Goal: Information Seeking & Learning: Learn about a topic

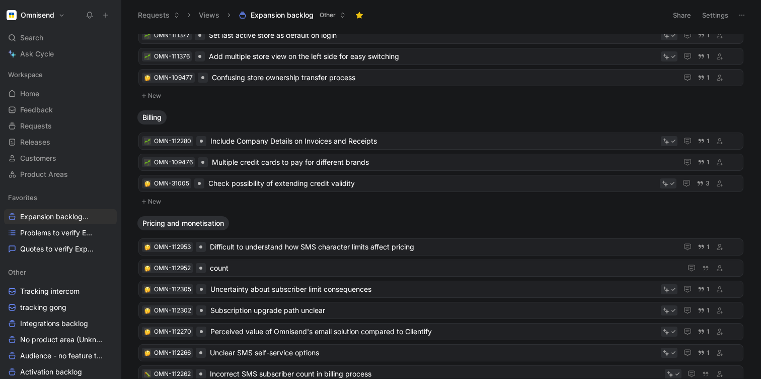
scroll to position [53, 0]
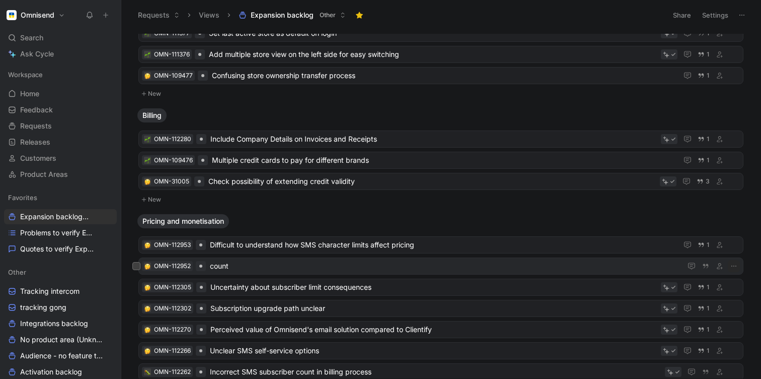
click at [226, 266] on span "count" at bounding box center [444, 266] width 468 height 12
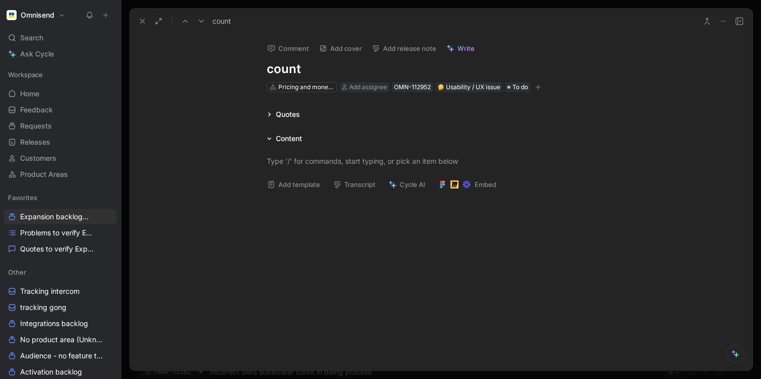
click at [724, 21] on icon at bounding box center [724, 21] width 8 height 8
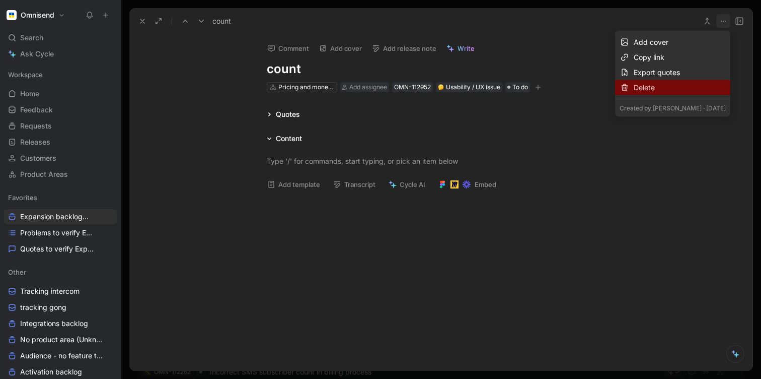
click at [646, 85] on div "Delete" at bounding box center [680, 88] width 92 height 12
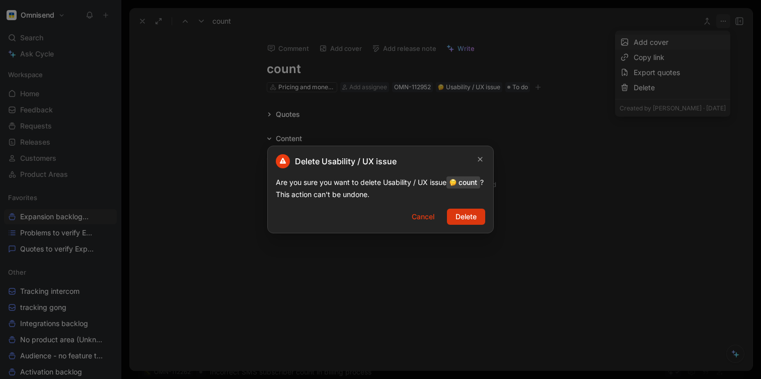
click at [466, 223] on span "Delete" at bounding box center [466, 216] width 21 height 12
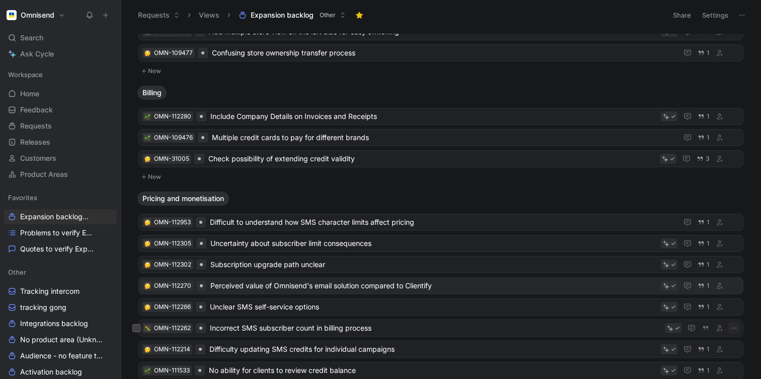
scroll to position [128, 0]
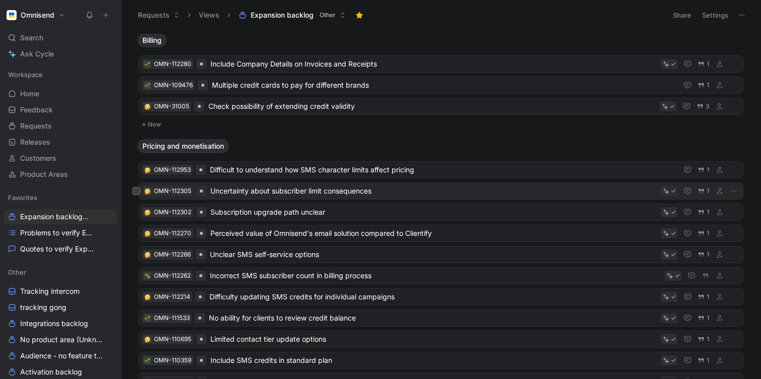
click at [342, 187] on span "Uncertainty about subscriber limit consequences" at bounding box center [433, 191] width 447 height 12
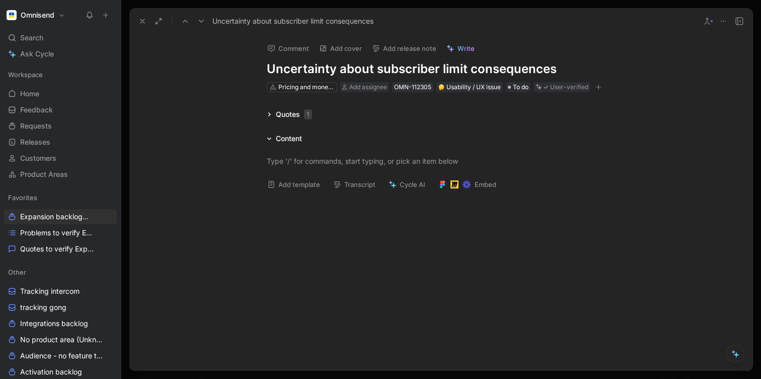
click at [266, 113] on div "Quotes 1" at bounding box center [289, 114] width 53 height 12
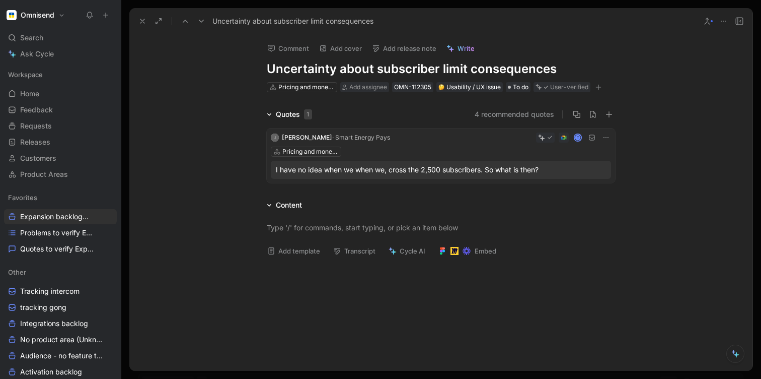
click at [277, 68] on h1 "Uncertainty about subscriber limit consequences" at bounding box center [441, 69] width 348 height 16
copy h1 "Uncertainty about subscriber limit consequences"
click at [227, 98] on div "Comment Add cover Add release note Write Uncertainty about subscriber limit con…" at bounding box center [440, 202] width 623 height 336
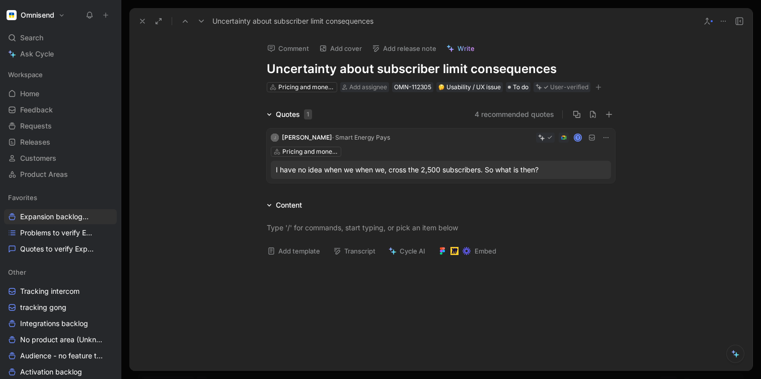
click at [242, 108] on div "Quotes 1 4 recommended quotes J [PERSON_NAME] · Smart Energy Pays T Pricing and…" at bounding box center [440, 147] width 623 height 79
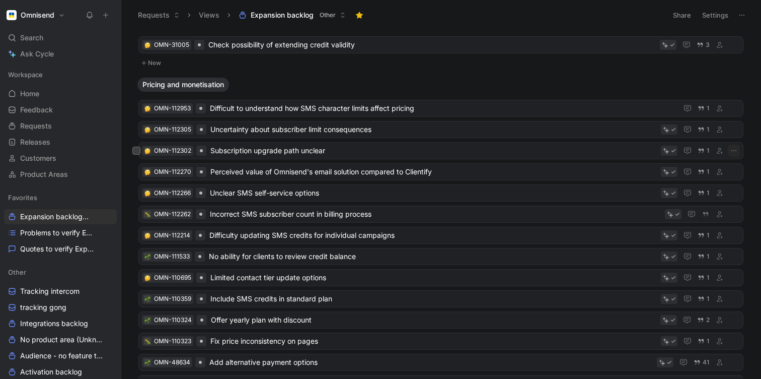
scroll to position [190, 0]
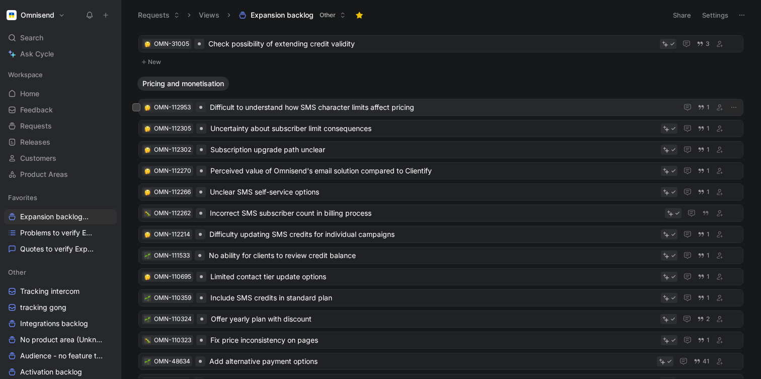
click at [252, 108] on span "Difficult to understand how SMS character limits affect pricing" at bounding box center [442, 107] width 464 height 12
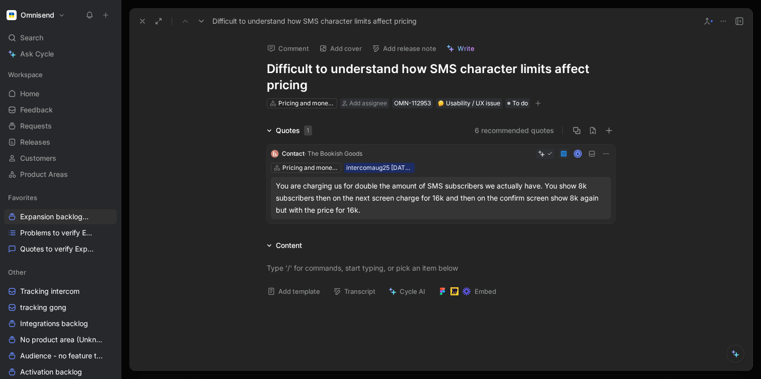
click at [279, 69] on h1 "Difficult to understand how SMS character limits affect pricing" at bounding box center [441, 77] width 348 height 32
copy h1 "Difficult to understand how SMS character limits affect pricing"
click at [231, 89] on div "Comment Add cover Add release note Write Difficult to understand how SMS charac…" at bounding box center [440, 202] width 623 height 336
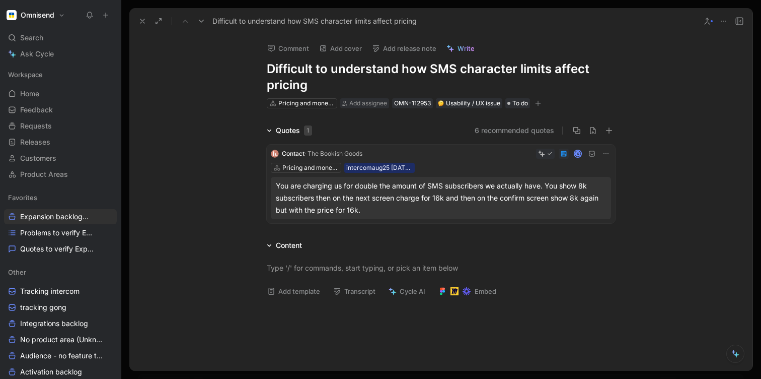
click at [192, 156] on div "Quotes 1 6 recommended quotes Contact · The Bookish Goods K Pricing and monetis…" at bounding box center [440, 175] width 623 height 103
click at [194, 163] on div "Quotes 1 6 recommended quotes Contact · The Bookish Goods K Pricing and monetis…" at bounding box center [440, 175] width 623 height 103
click at [238, 178] on div "Quotes 1 6 recommended quotes Contact · The Bookish Goods K Pricing and monetis…" at bounding box center [440, 175] width 623 height 103
click at [321, 199] on div "You are charging us for double the amount of SMS subscribers we actually have. …" at bounding box center [441, 198] width 330 height 36
click at [297, 184] on div "You are charging us for double the amount of SMS subscribers we actually have. …" at bounding box center [441, 198] width 330 height 36
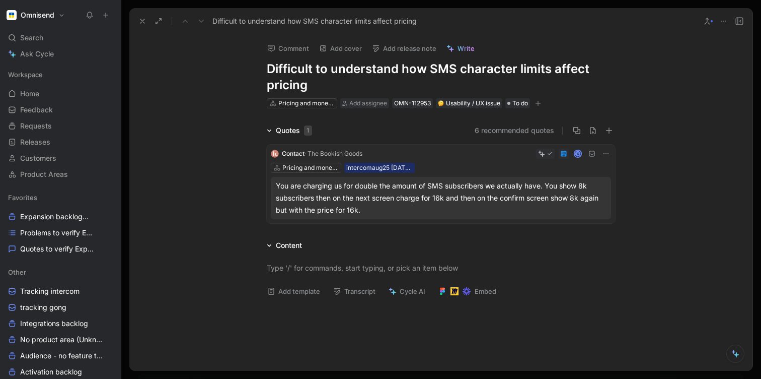
click at [297, 184] on div at bounding box center [380, 189] width 761 height 379
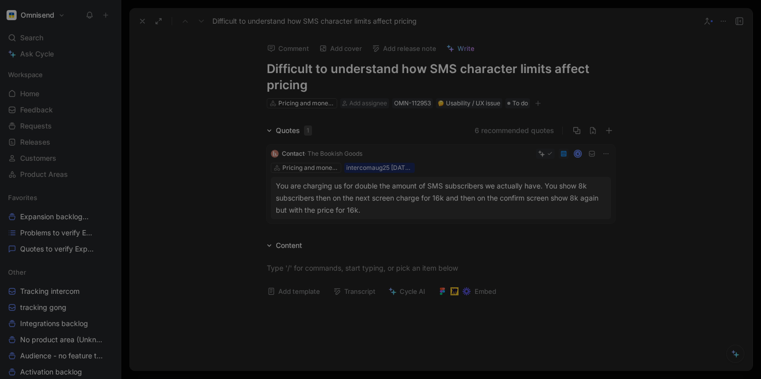
click at [297, 184] on div at bounding box center [380, 189] width 761 height 379
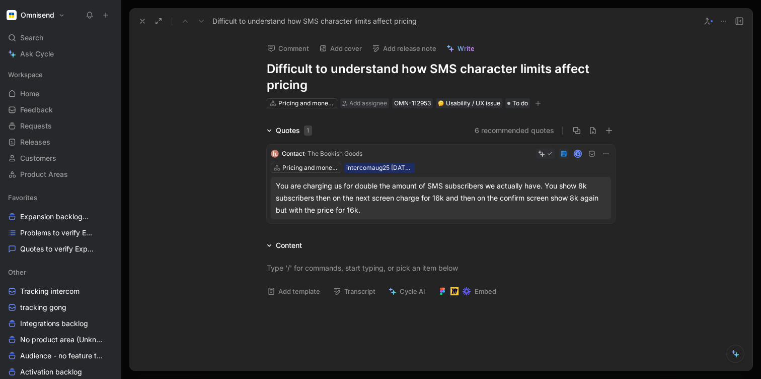
click at [233, 184] on div "Quotes 1 6 recommended quotes Contact · The Bookish Goods K Pricing and monetis…" at bounding box center [440, 175] width 623 height 103
drag, startPoint x: 365, startPoint y: 208, endPoint x: 274, endPoint y: 185, distance: 93.5
click at [274, 185] on div "You are charging us for double the amount of SMS subscribers we actually have. …" at bounding box center [441, 198] width 340 height 42
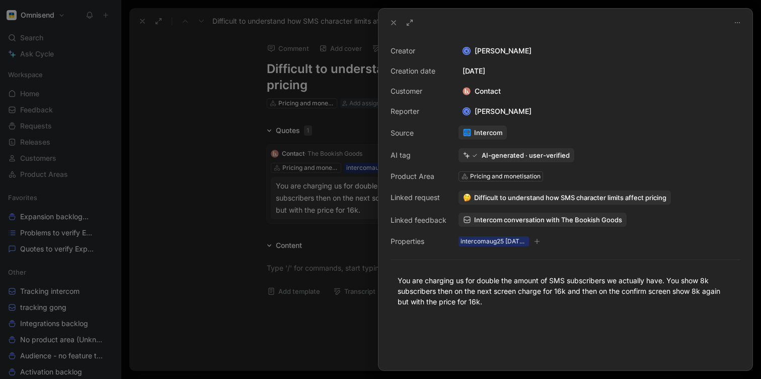
click at [189, 232] on div at bounding box center [380, 189] width 761 height 379
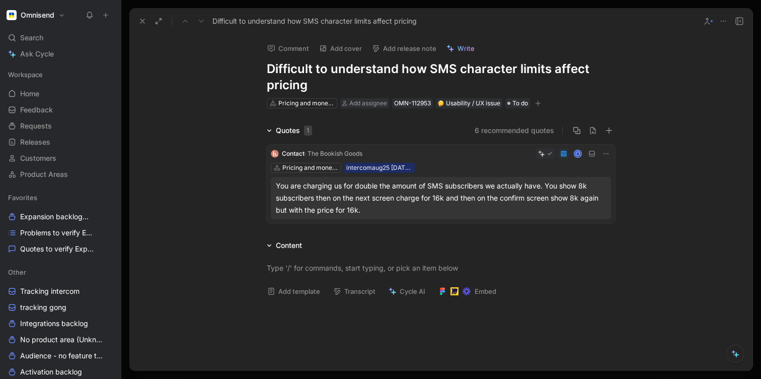
click at [238, 196] on div "Quotes 1 6 recommended quotes Contact · The Bookish Goods K Pricing and monetis…" at bounding box center [440, 175] width 623 height 103
click at [229, 192] on div "Quotes 1 6 recommended quotes Contact · The Bookish Goods K Pricing and monetis…" at bounding box center [440, 175] width 623 height 103
click at [222, 174] on div "Quotes 1 6 recommended quotes Contact · The Bookish Goods K Pricing and monetis…" at bounding box center [440, 175] width 623 height 103
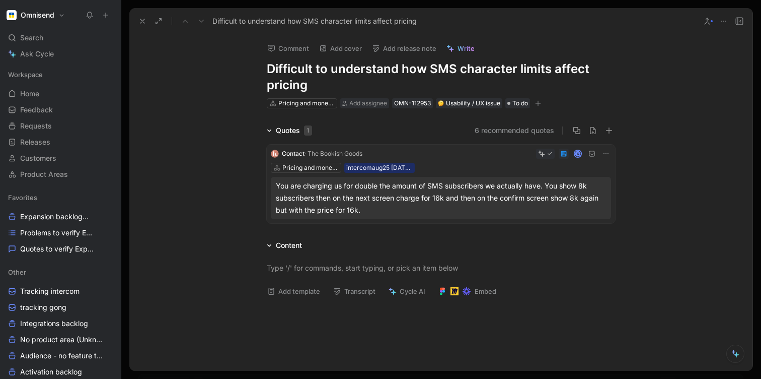
click at [222, 174] on div "Quotes 1 6 recommended quotes Contact · The Bookish Goods K Pricing and monetis…" at bounding box center [440, 175] width 623 height 103
click at [223, 106] on div "Comment Add cover Add release note Write Difficult to understand how SMS charac…" at bounding box center [440, 202] width 623 height 336
click at [722, 21] on icon at bounding box center [724, 21] width 8 height 8
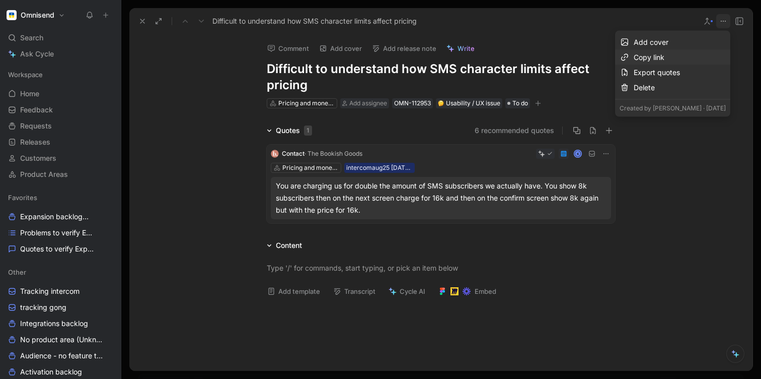
click at [662, 58] on div "Copy link" at bounding box center [680, 57] width 92 height 12
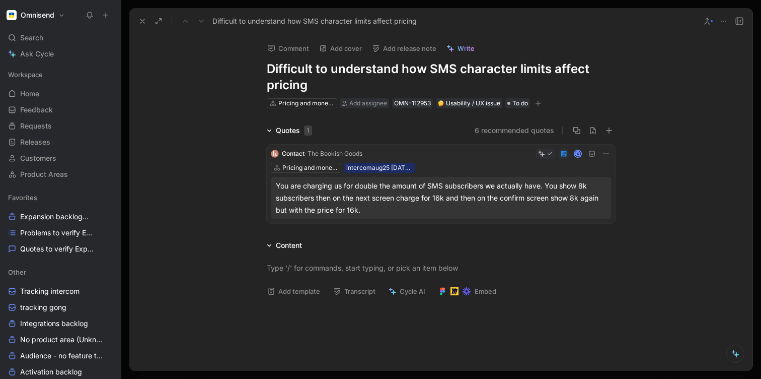
click at [197, 131] on div "Quotes 1 6 recommended quotes Contact · The Bookish Goods K Pricing and monetis…" at bounding box center [440, 175] width 623 height 103
click at [142, 23] on icon at bounding box center [142, 21] width 8 height 8
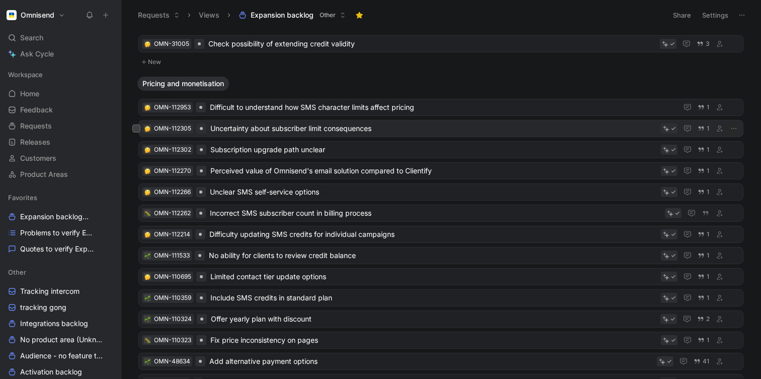
click at [232, 131] on span "Uncertainty about subscriber limit consequences" at bounding box center [433, 128] width 447 height 12
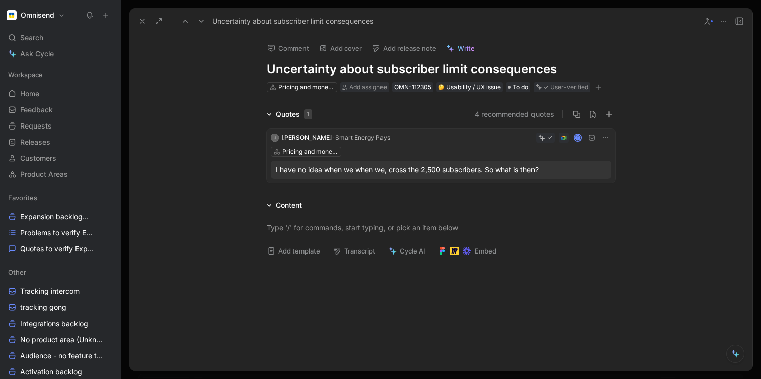
click at [275, 70] on h1 "Uncertainty about subscriber limit consequences" at bounding box center [441, 69] width 348 height 16
copy h1 "Uncertainty about subscriber limit consequences"
click at [208, 96] on div "Comment Add cover Add release note Write Uncertainty about subscriber limit con…" at bounding box center [440, 202] width 623 height 336
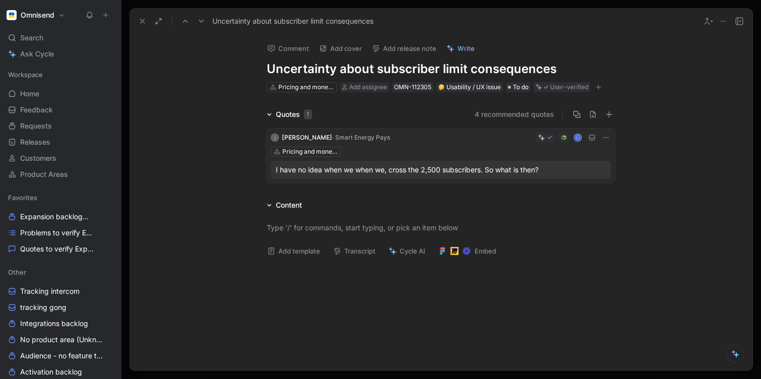
drag, startPoint x: 550, startPoint y: 168, endPoint x: 276, endPoint y: 174, distance: 274.0
click at [276, 174] on div "I have no idea when we when we, cross the 2,500 subscribers. So what is then?" at bounding box center [441, 170] width 330 height 12
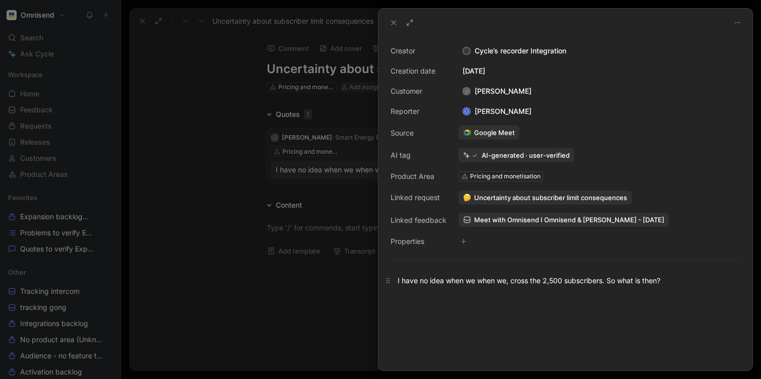
click at [482, 279] on div "I have no idea when we when we, cross the 2,500 subscribers. So what is then?" at bounding box center [566, 280] width 336 height 11
copy div "I have no idea when we when we, cross the 2,500 subscribers. So what is then?"
click at [235, 260] on div at bounding box center [380, 189] width 761 height 379
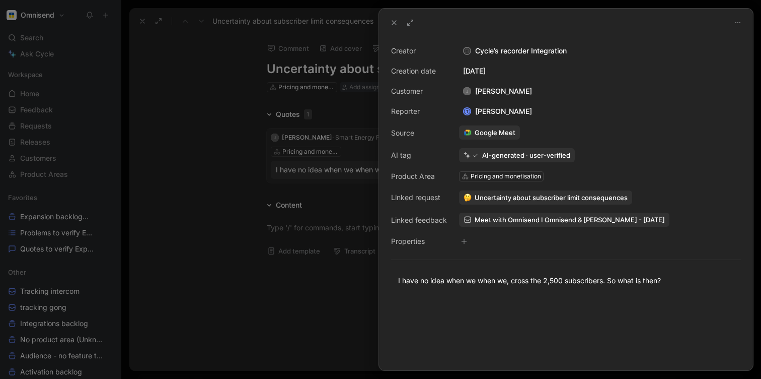
click at [235, 260] on div at bounding box center [380, 189] width 761 height 379
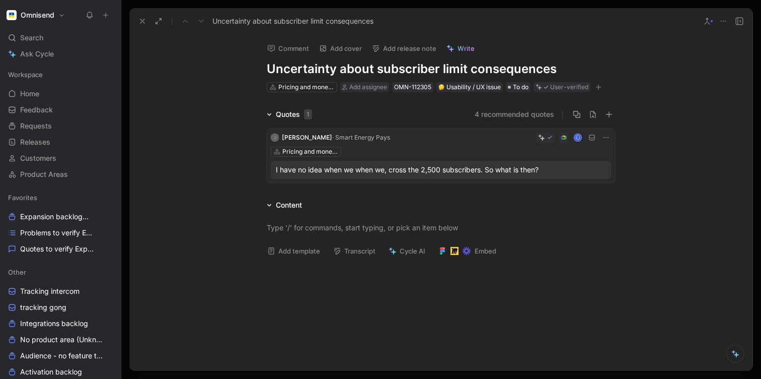
click at [723, 23] on icon at bounding box center [724, 21] width 8 height 8
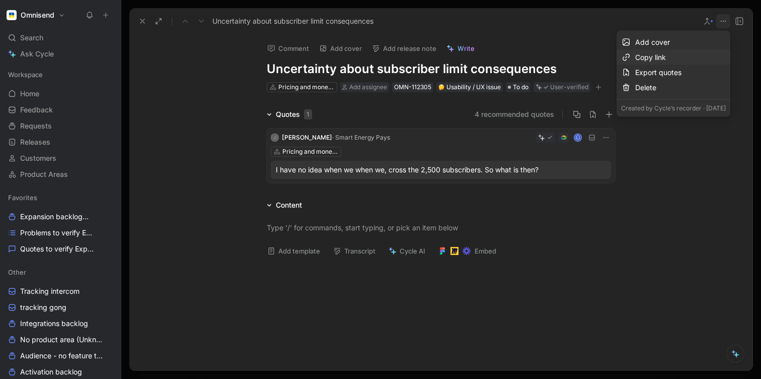
click at [635, 56] on div "Copy link" at bounding box center [680, 57] width 91 height 12
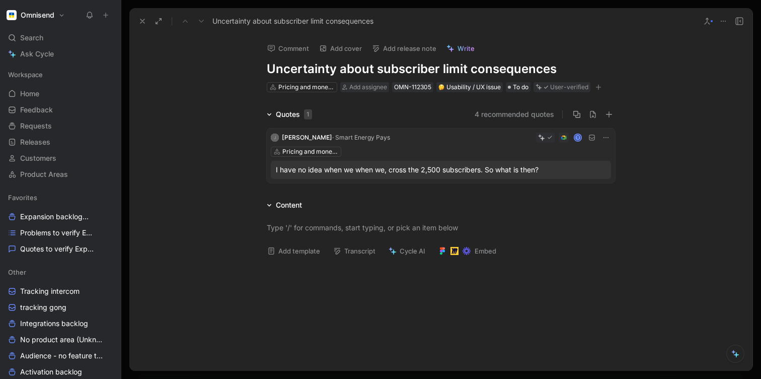
click at [221, 156] on div "Quotes 1 4 recommended quotes J [PERSON_NAME] · Smart Energy Pays T Pricing and…" at bounding box center [440, 147] width 623 height 79
click at [217, 156] on div "Quotes 1 4 recommended quotes J [PERSON_NAME] · Smart Energy Pays T Pricing and…" at bounding box center [440, 147] width 623 height 79
click at [137, 15] on button at bounding box center [142, 21] width 14 height 14
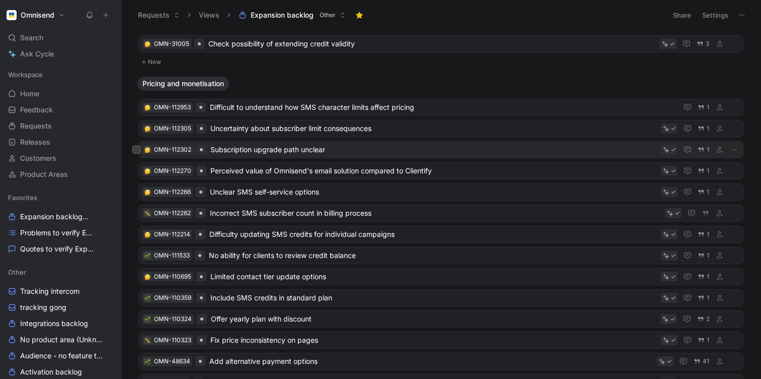
click at [232, 151] on span "Subscription upgrade path unclear" at bounding box center [433, 150] width 447 height 12
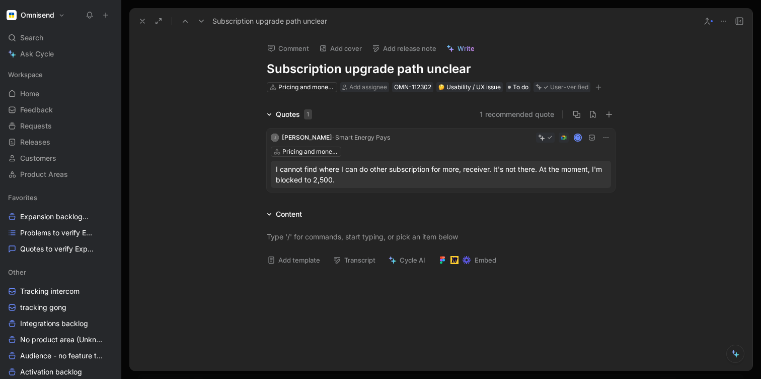
drag, startPoint x: 361, startPoint y: 179, endPoint x: 277, endPoint y: 170, distance: 84.1
click at [277, 170] on p "I cannot find where I can do other subscription for more, receiver. It's not th…" at bounding box center [441, 174] width 330 height 21
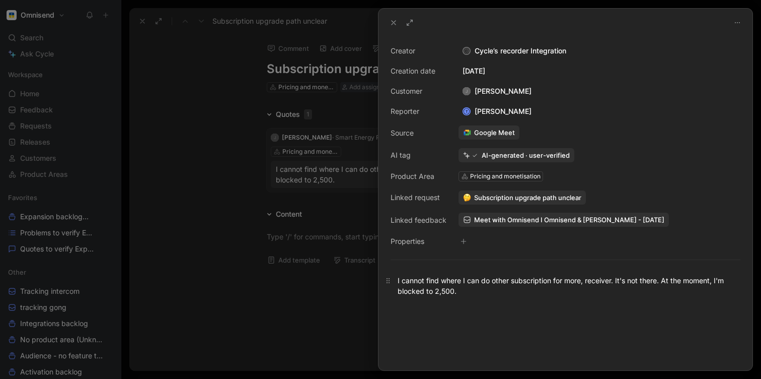
click at [416, 282] on div "I cannot find where I can do other subscription for more, receiver. It's not th…" at bounding box center [566, 285] width 336 height 21
copy div "I cannot find where I can do other subscription for more, receiver. It's not th…"
click at [263, 302] on div at bounding box center [380, 189] width 761 height 379
